Goal: Participate in discussion: Engage in conversation with other users on a specific topic

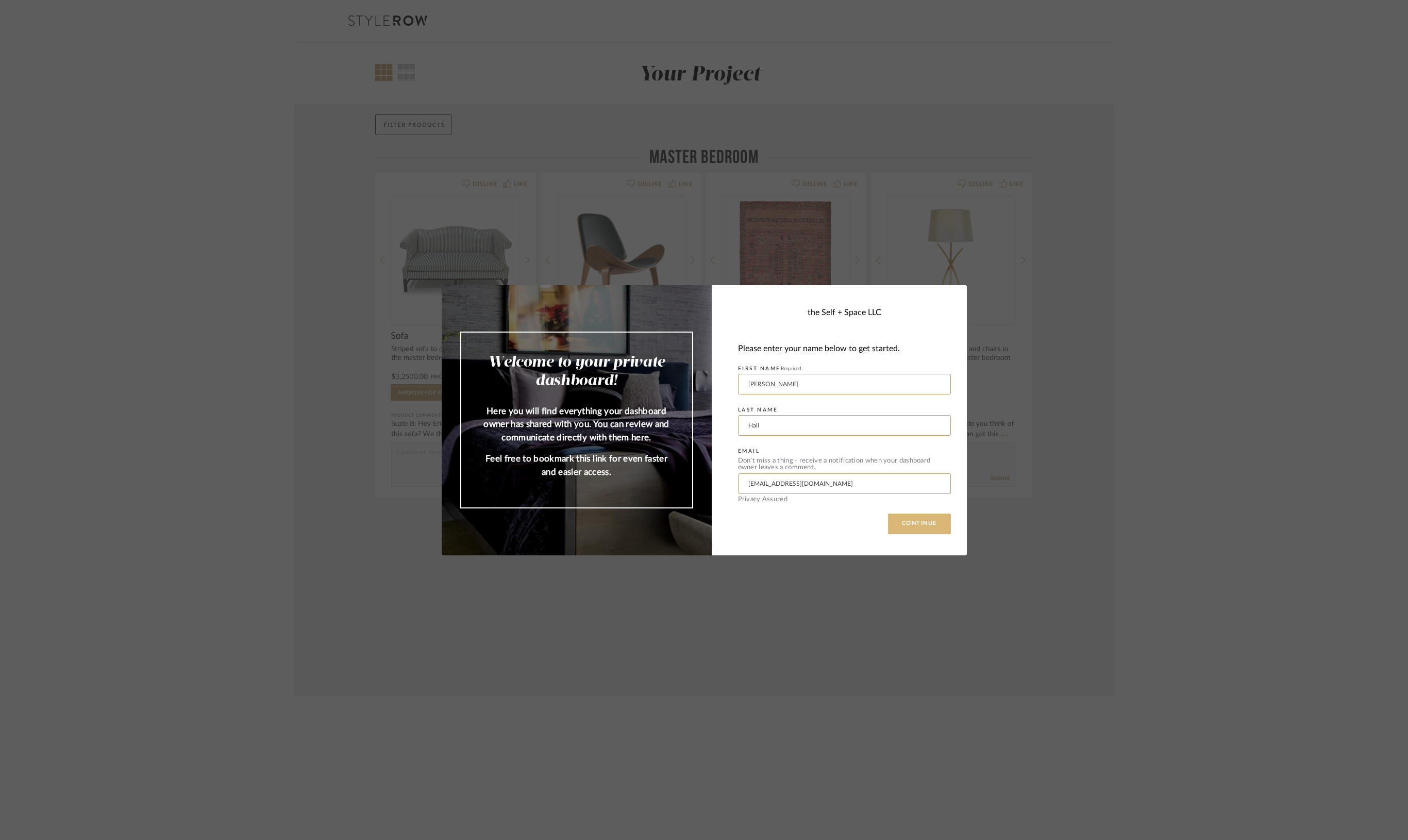
drag, startPoint x: 935, startPoint y: 539, endPoint x: 925, endPoint y: 532, distance: 12.2
click at [931, 537] on div "the Self + Space LLC Please enter your name below to get started. FIRST NAME Re…" at bounding box center [839, 420] width 255 height 270
click at [922, 526] on button "CONTINUE" at bounding box center [920, 524] width 63 height 21
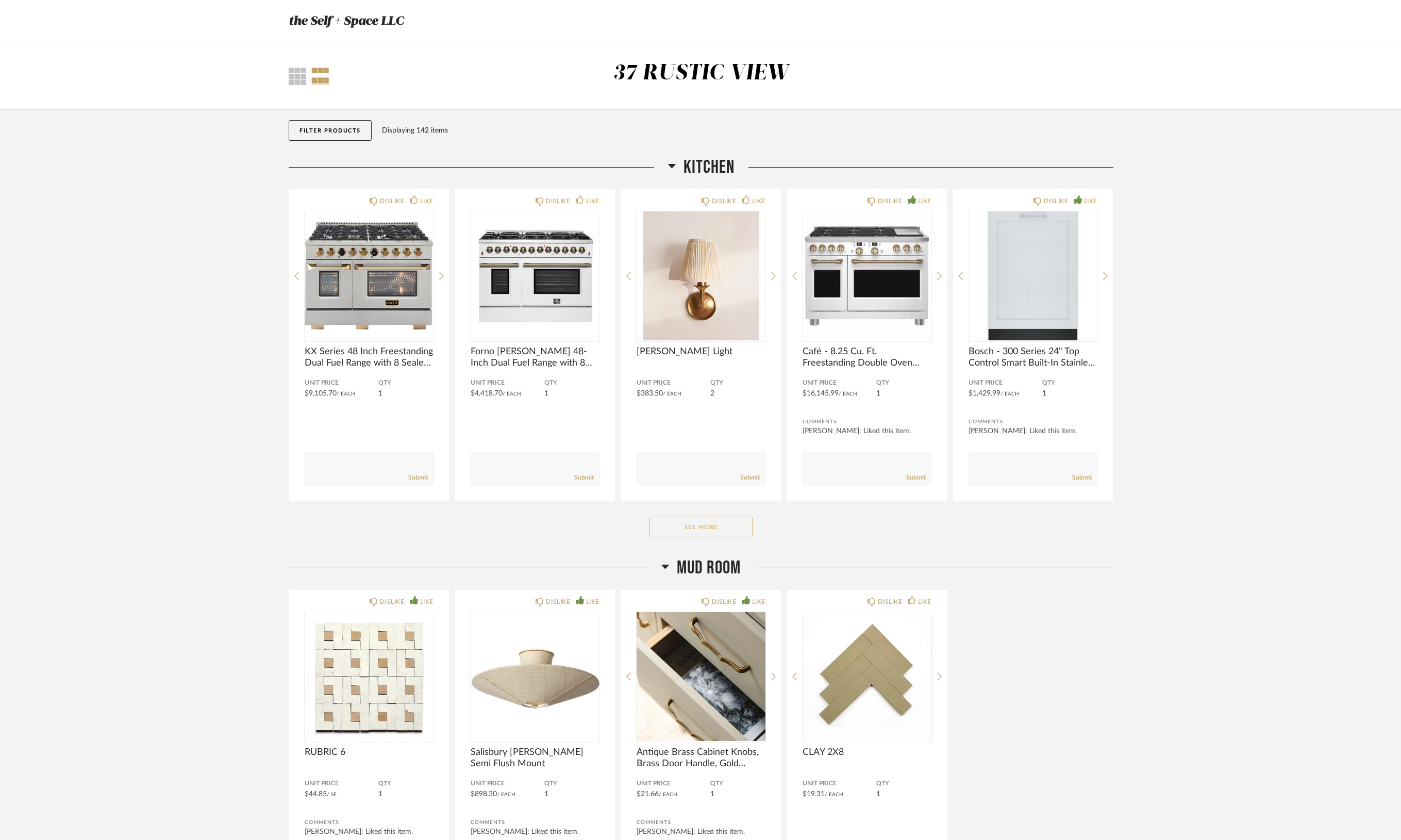
click at [716, 534] on button "See More" at bounding box center [701, 527] width 103 height 21
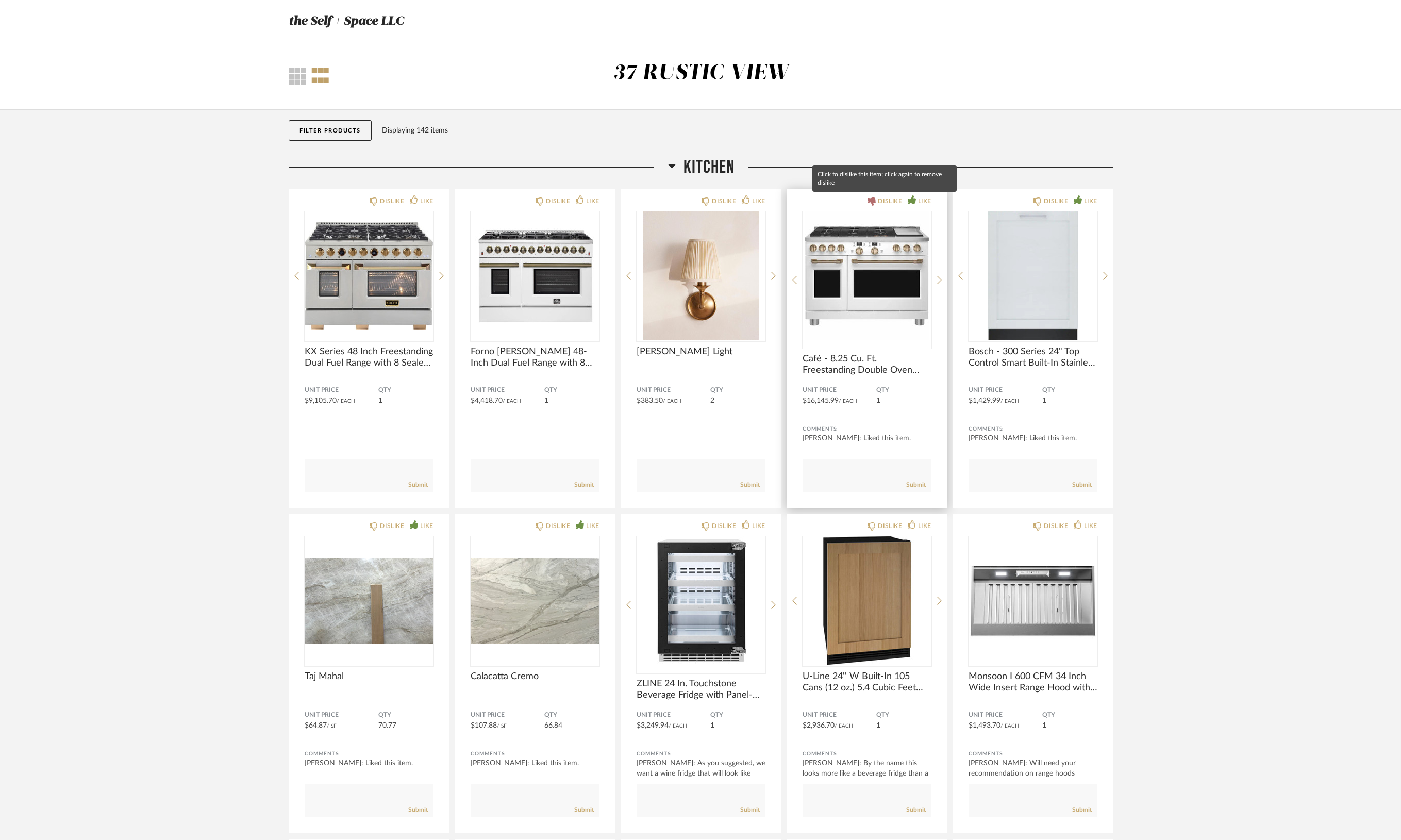
click at [871, 201] on icon at bounding box center [872, 201] width 8 height 8
click at [845, 463] on form "Submit" at bounding box center [867, 475] width 129 height 33
click at [843, 471] on textarea at bounding box center [867, 471] width 128 height 14
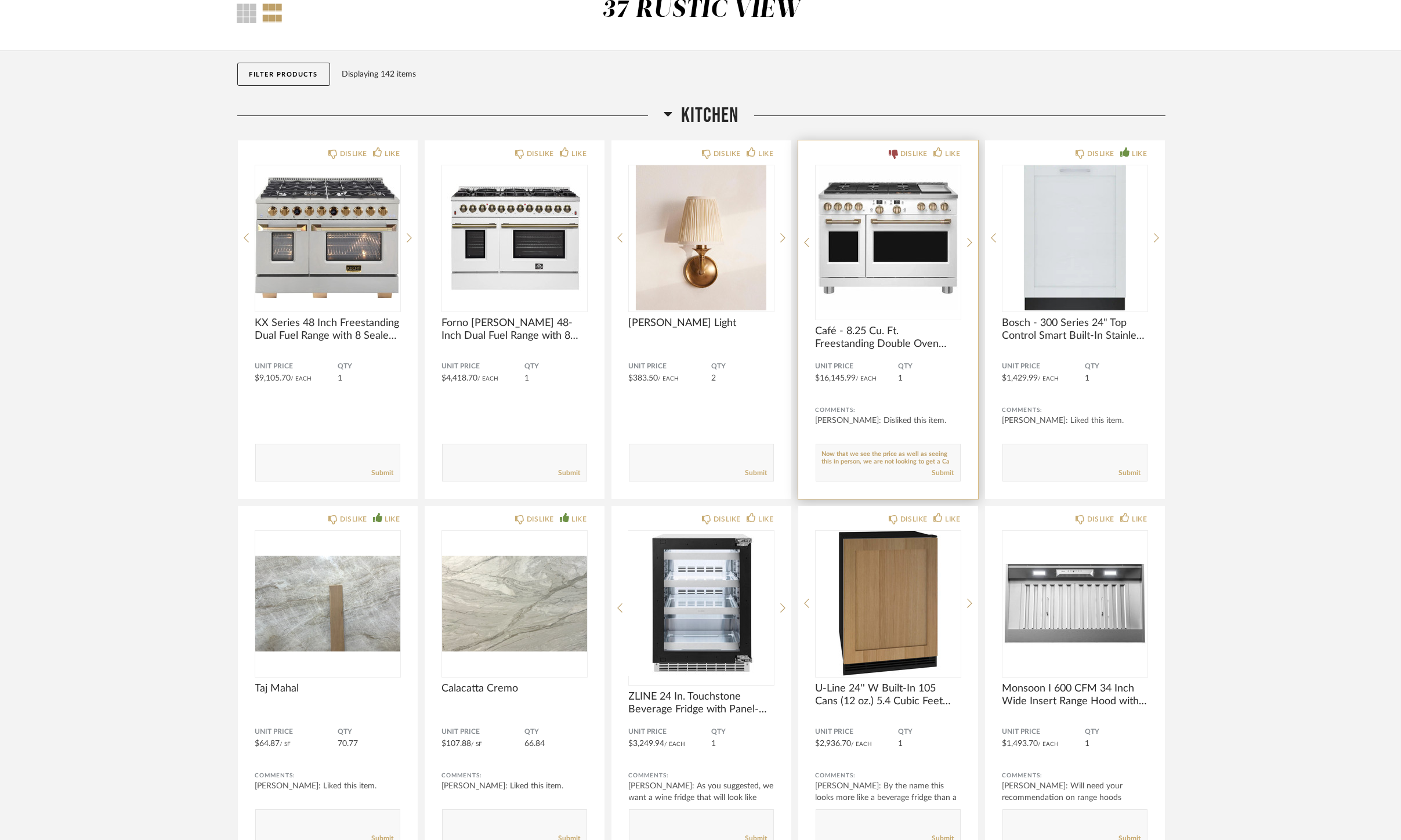
scroll to position [7, 0]
type textarea "Now that we see the price as well as seeing this in person, we are not looking …"
click at [936, 475] on link "Submit" at bounding box center [943, 473] width 22 height 10
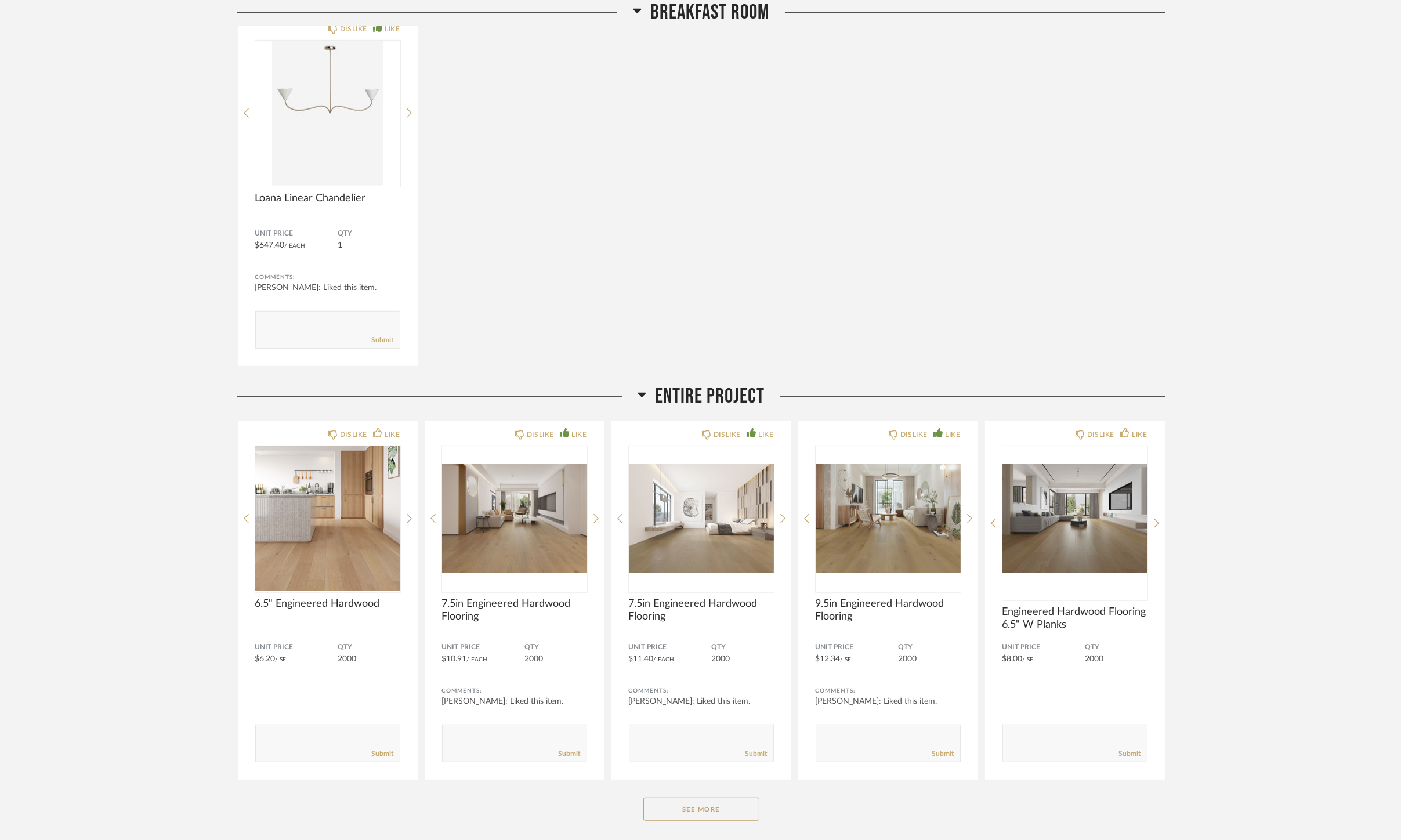
scroll to position [2714, 0]
